Goal: Navigation & Orientation: Understand site structure

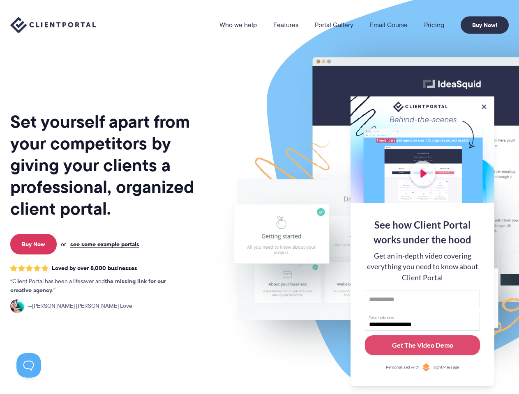
click at [239, 25] on link "Who we help" at bounding box center [237, 25] width 37 height 7
click at [484, 105] on button at bounding box center [484, 107] width 8 height 8
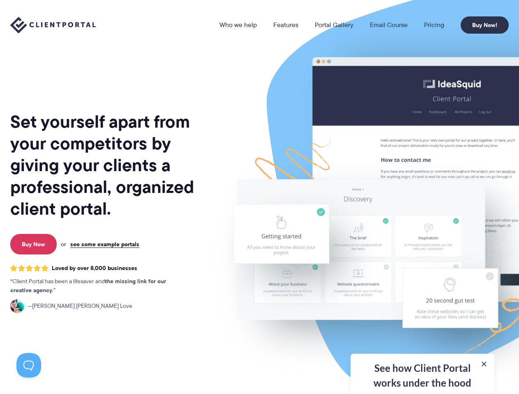
click at [422, 240] on img at bounding box center [429, 204] width 461 height 394
click at [29, 366] on button at bounding box center [28, 365] width 25 height 25
